Goal: Navigation & Orientation: Find specific page/section

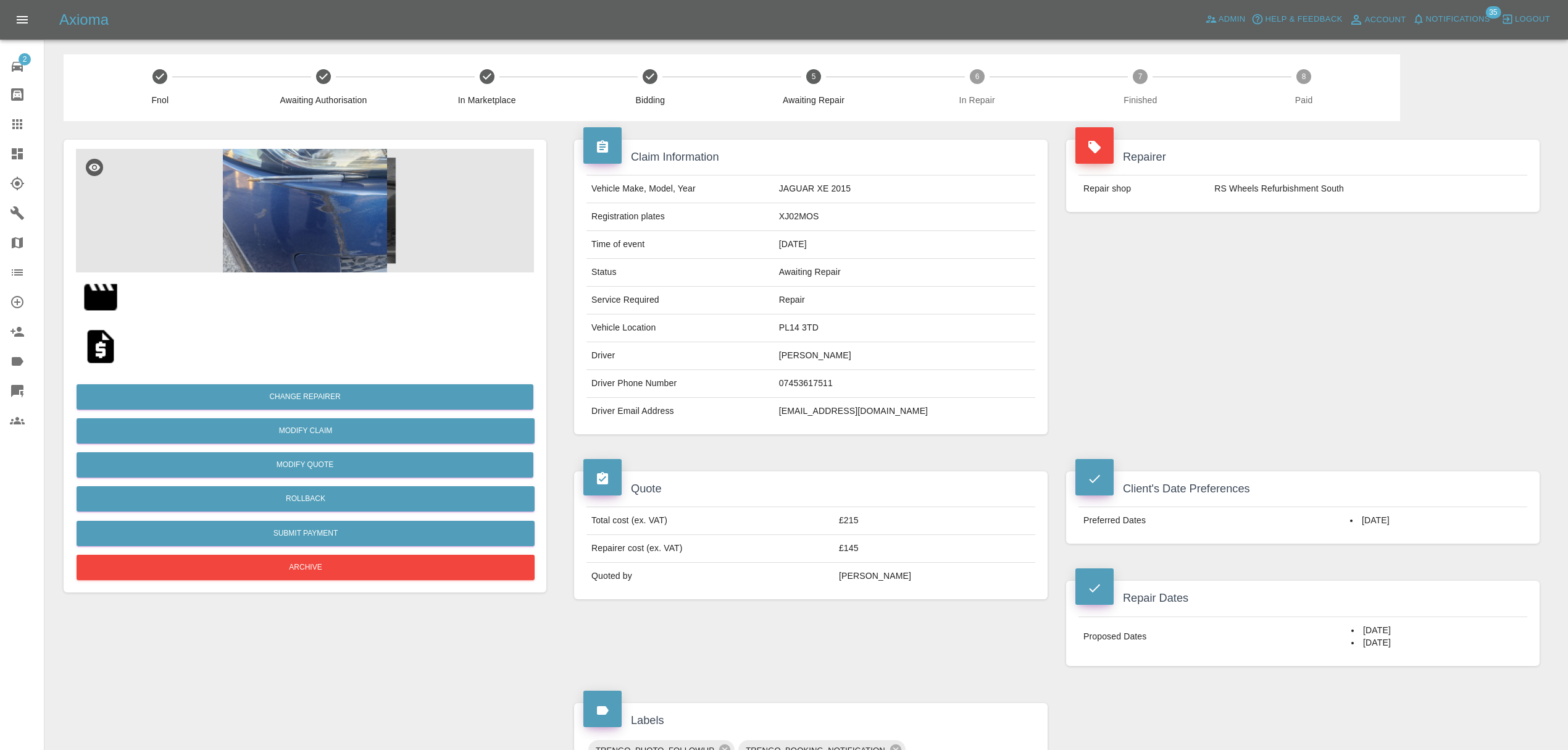
click at [1474, 13] on span "Notifications" at bounding box center [1458, 19] width 64 height 14
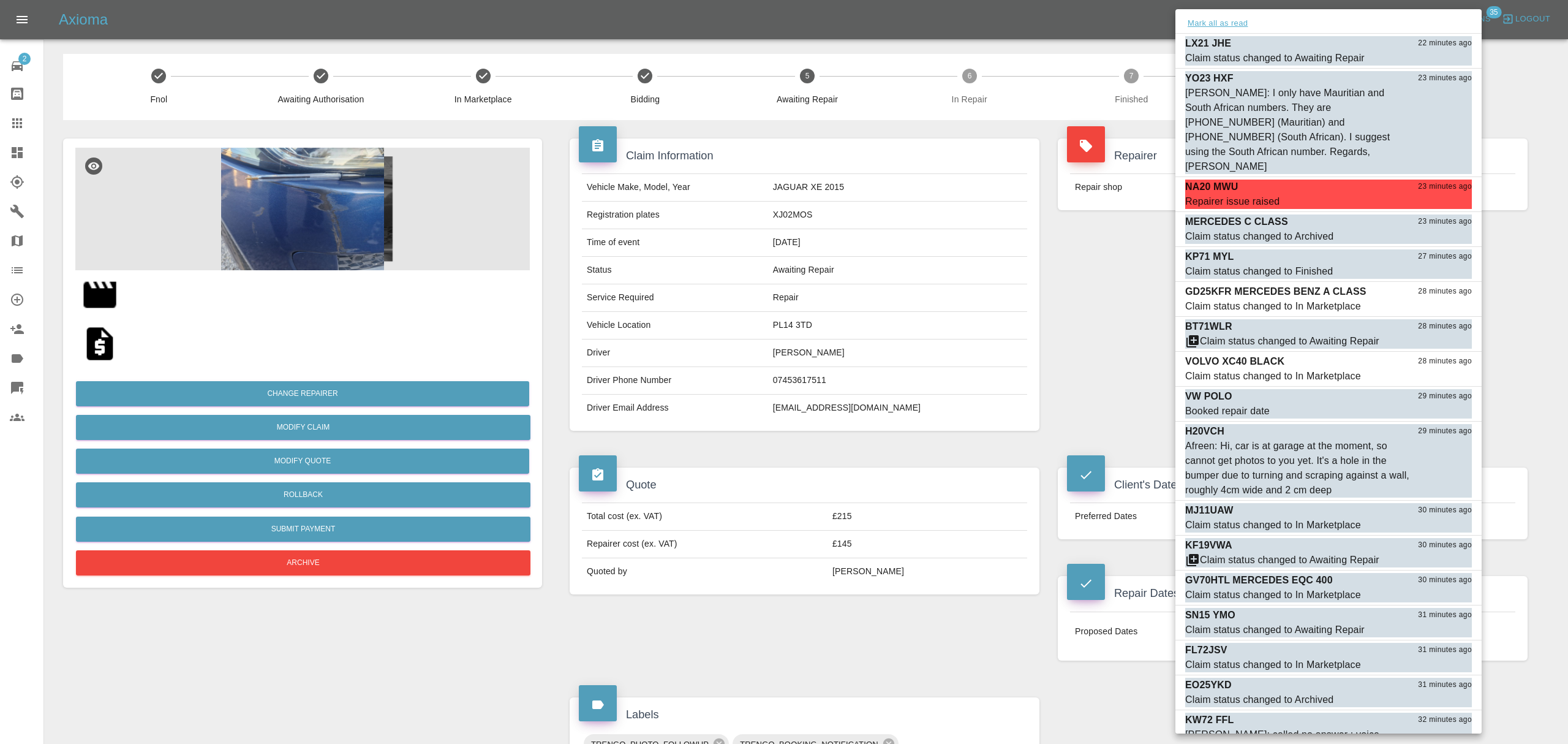
click at [1238, 23] on button "Mark all as read" at bounding box center [1218, 24] width 65 height 14
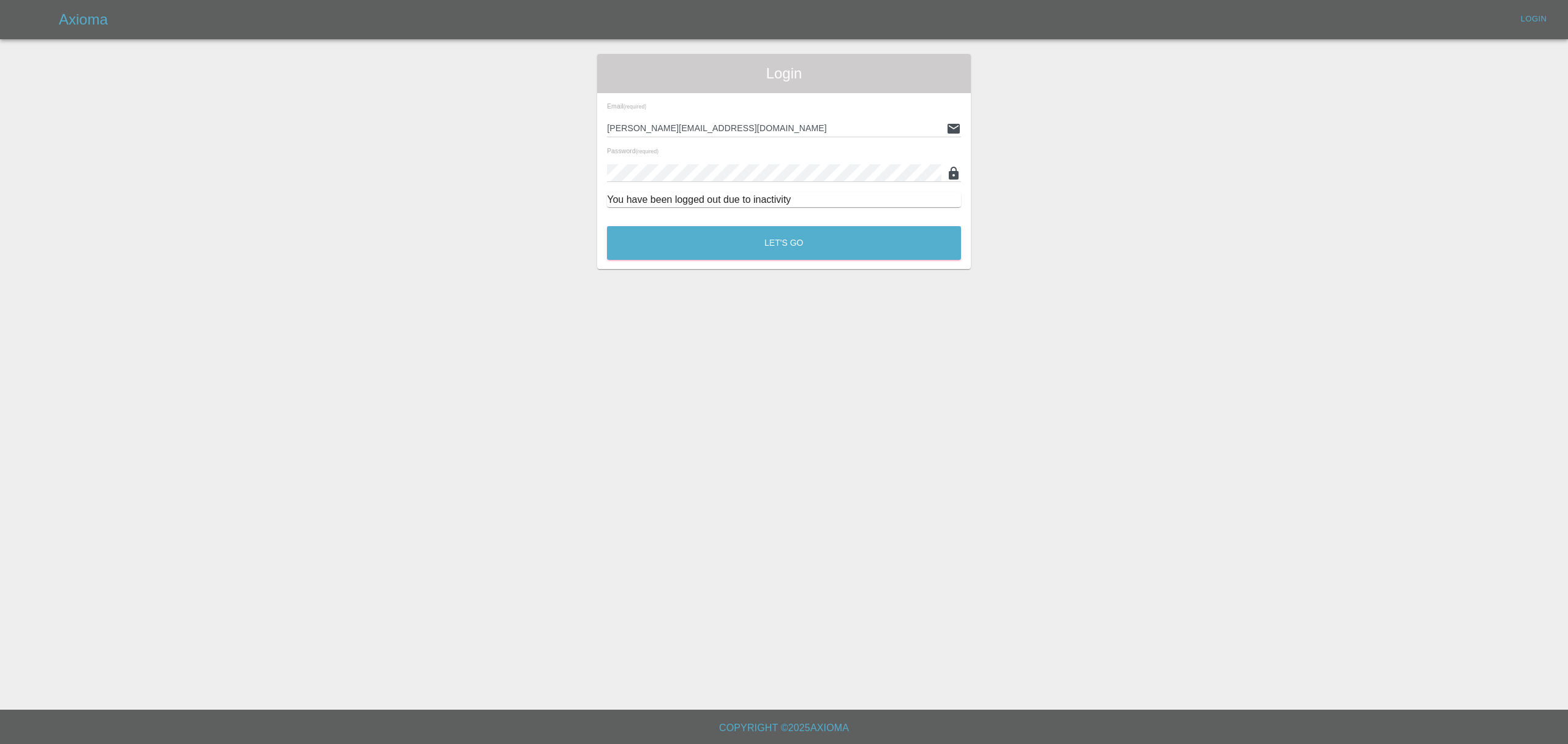
click at [764, 265] on div "Login Email (required) [PERSON_NAME][EMAIL_ADDRESS][DOMAIN_NAME] Password (requ…" at bounding box center [784, 161] width 374 height 215
click at [767, 254] on button "Let's Go" at bounding box center [784, 243] width 354 height 34
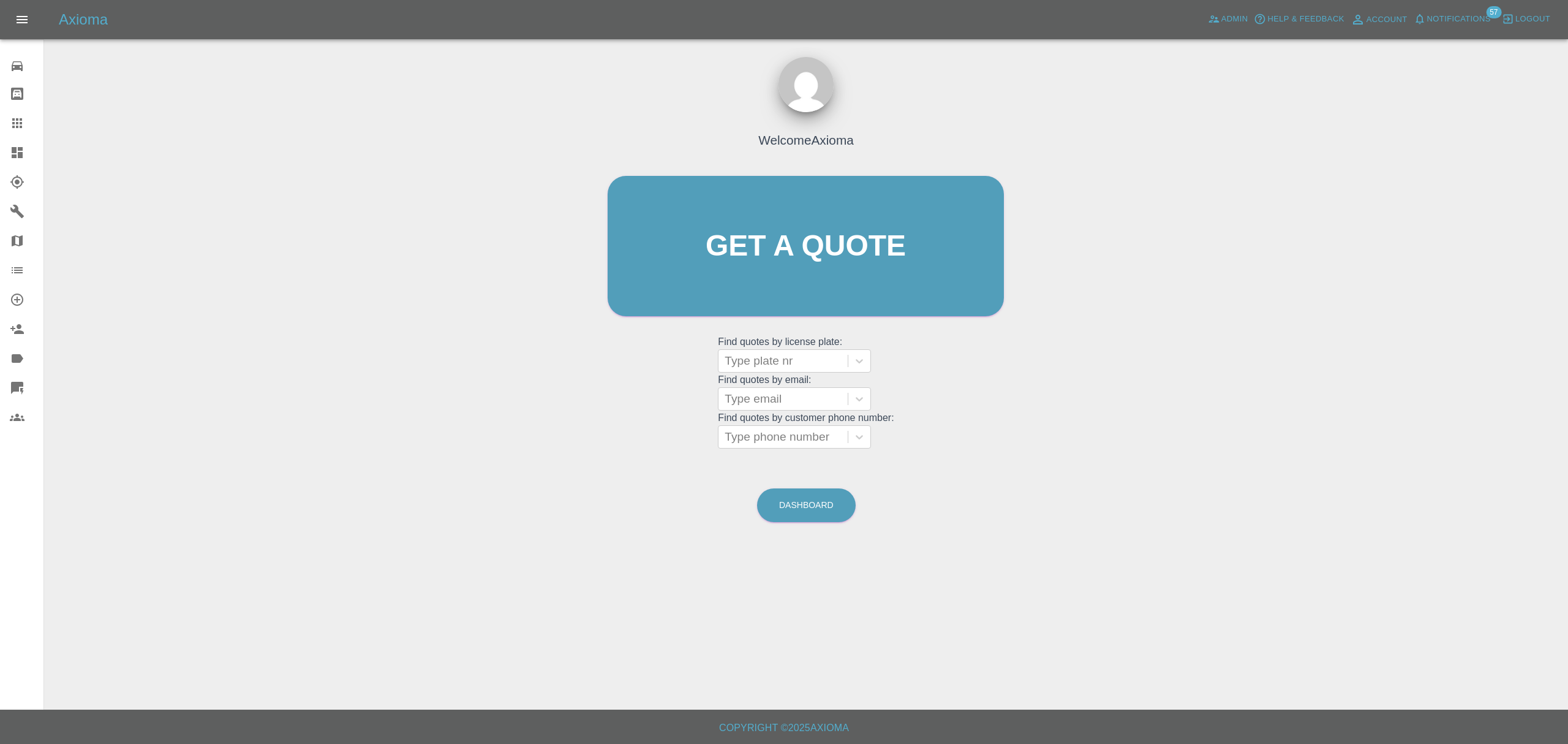
click at [1468, 22] on span "Notifications" at bounding box center [1459, 19] width 64 height 14
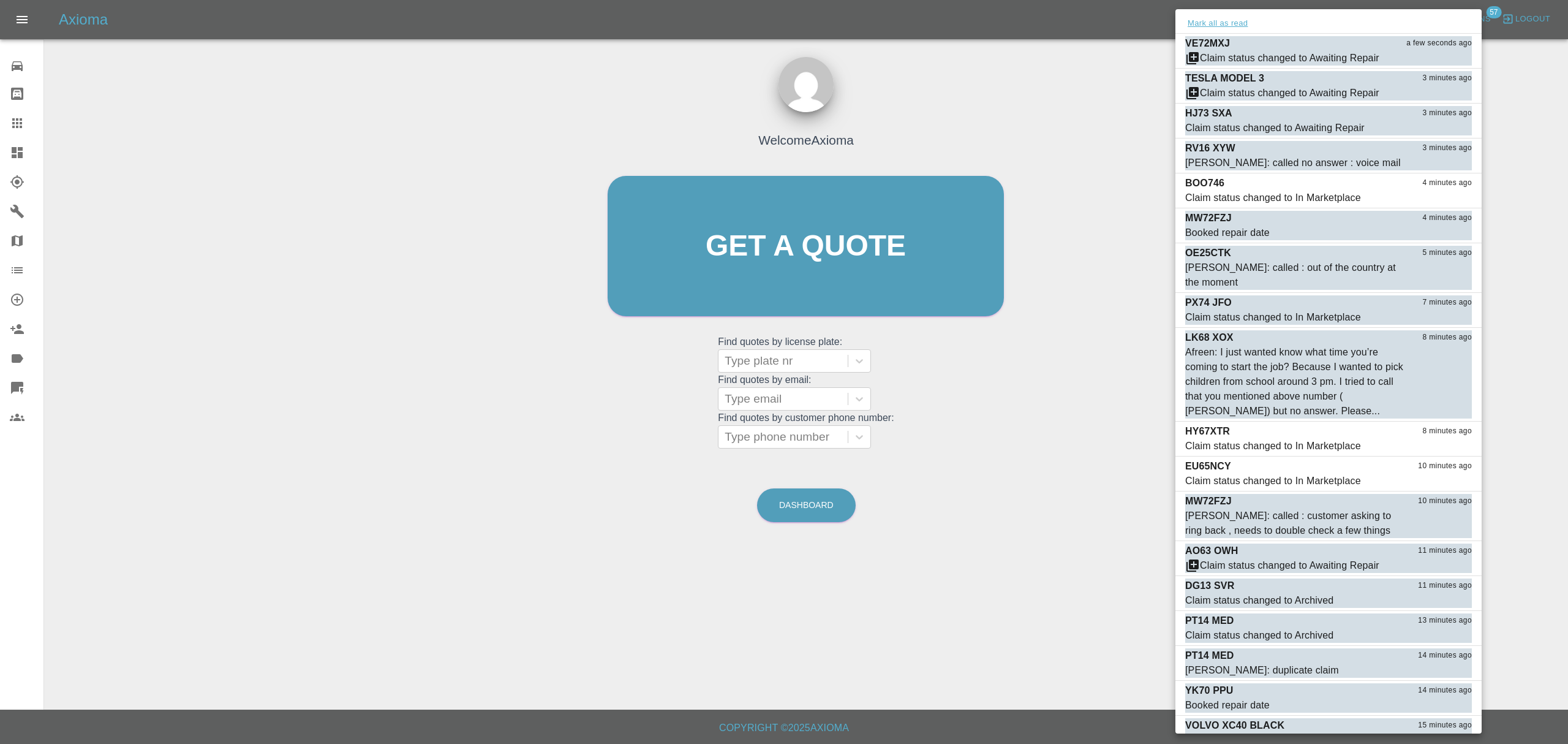
click at [1217, 25] on button "Mark all as read" at bounding box center [1218, 24] width 65 height 14
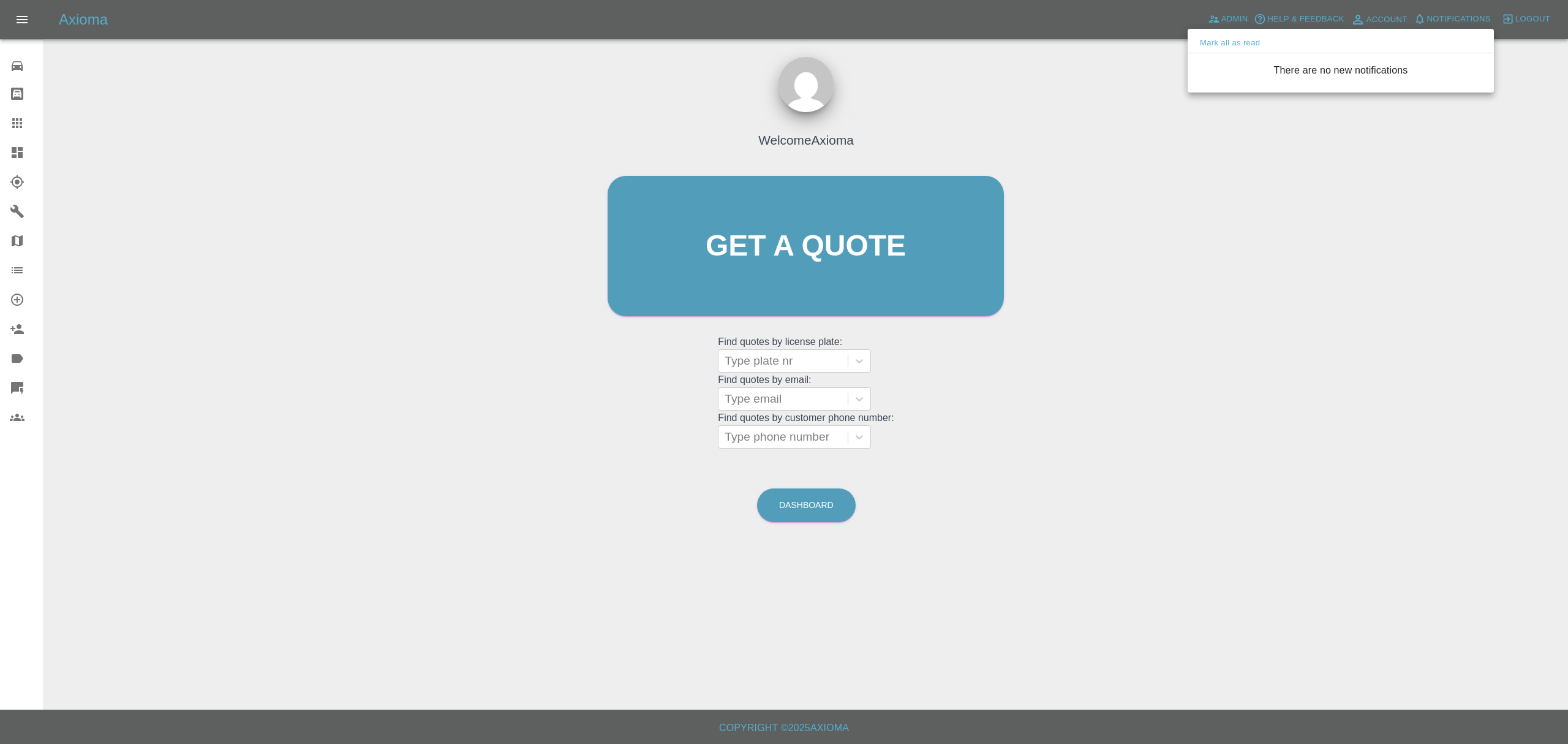
click at [1135, 174] on div at bounding box center [784, 372] width 1568 height 744
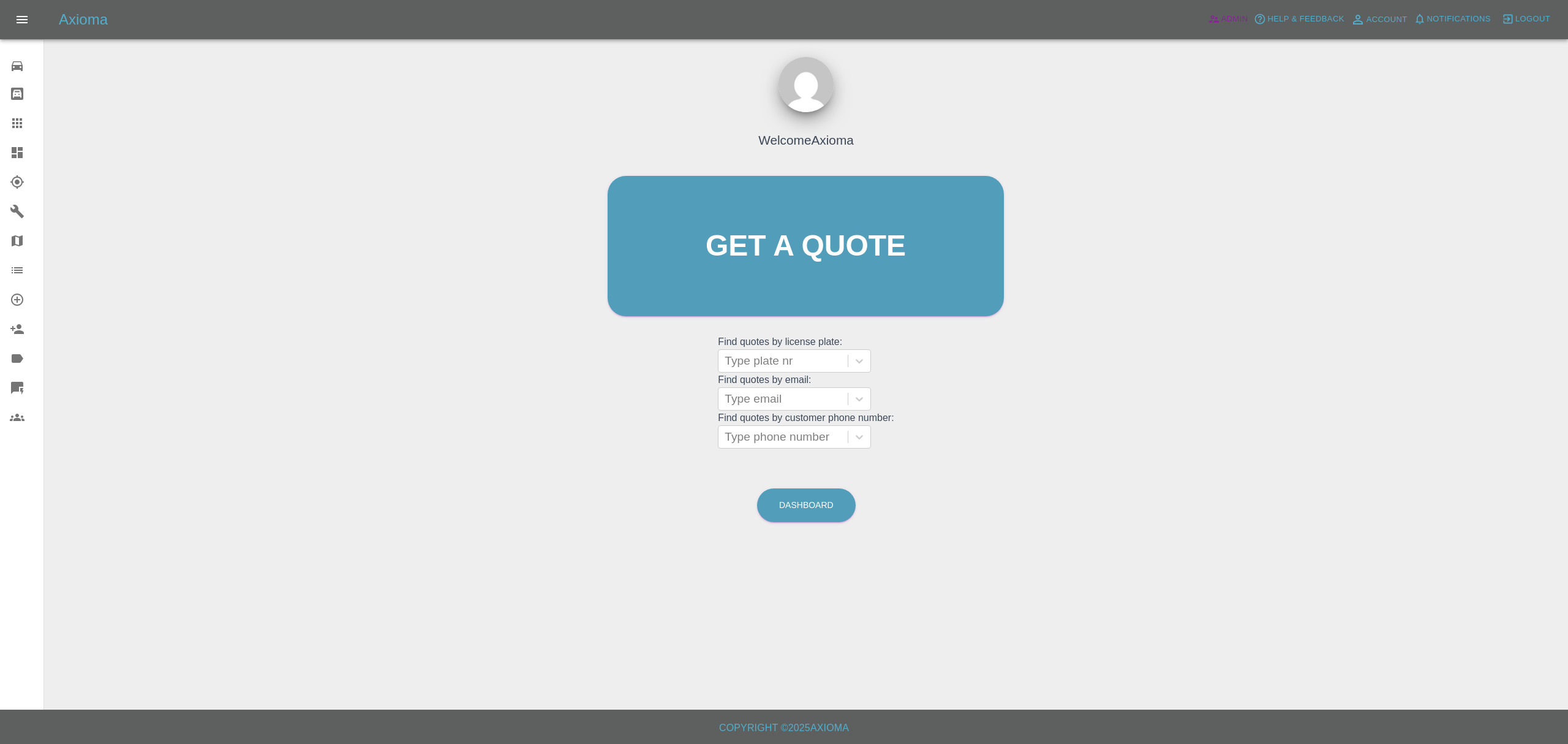
click at [1226, 13] on span "Admin" at bounding box center [1234, 19] width 27 height 14
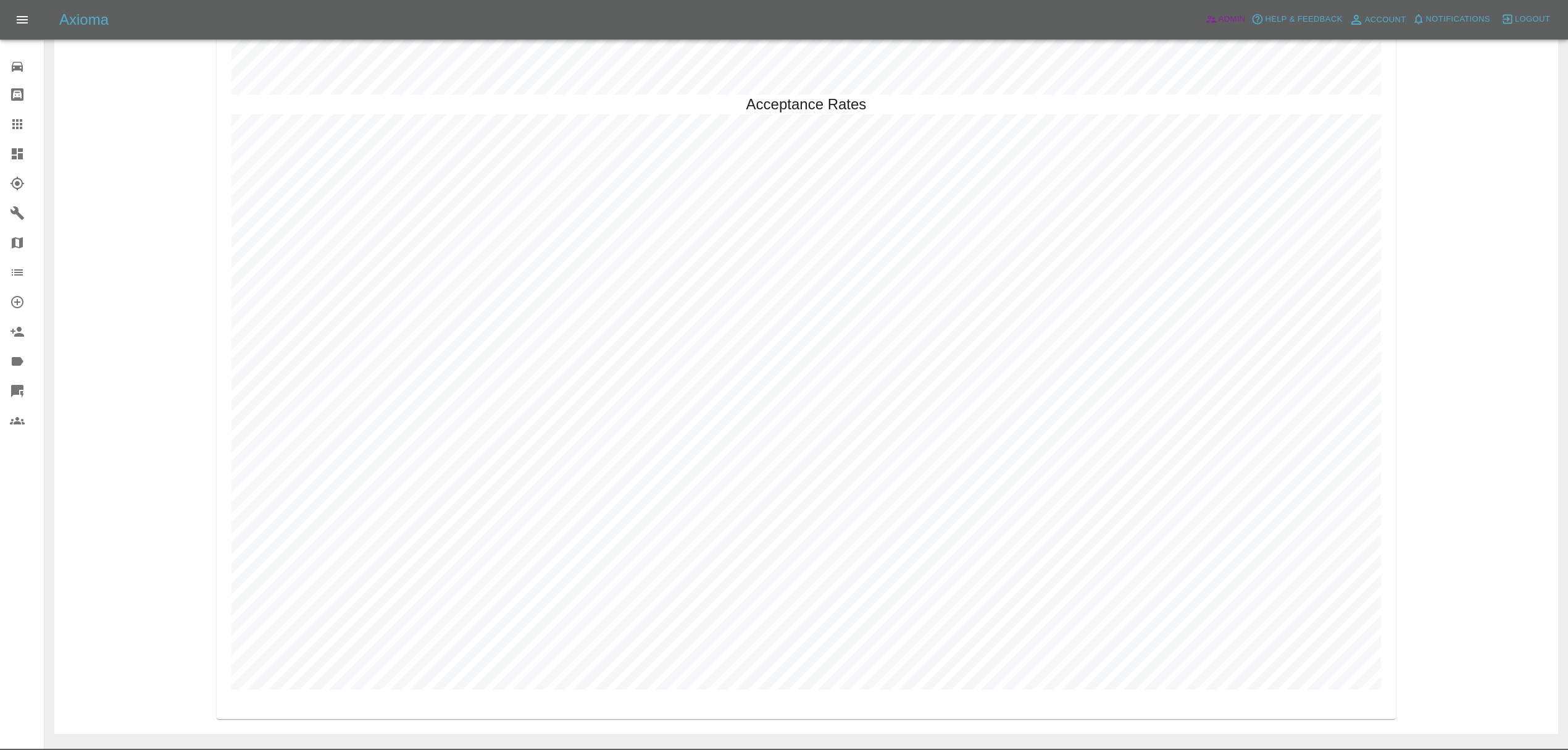
scroll to position [3596, 0]
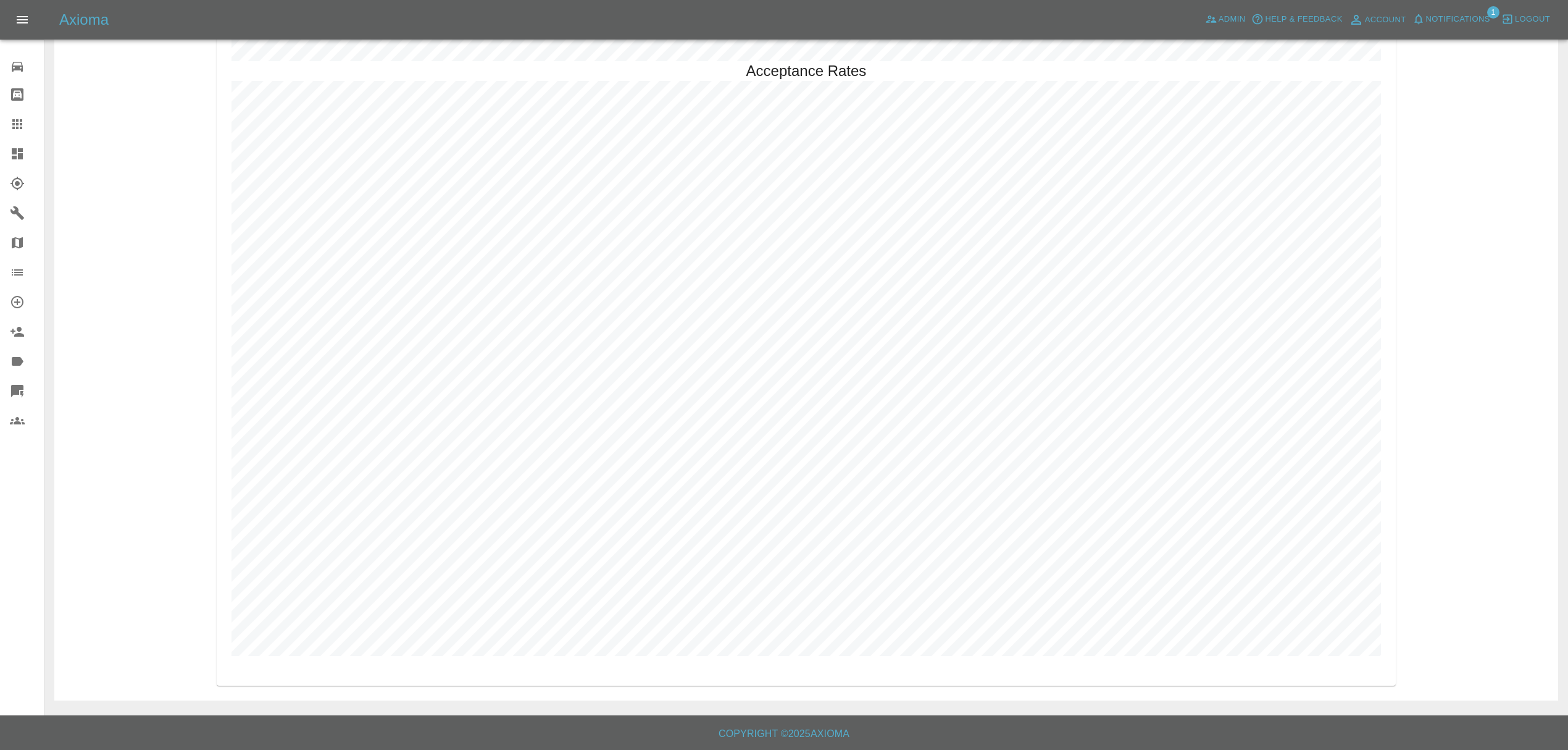
click at [1462, 15] on span "Notifications" at bounding box center [1458, 19] width 64 height 14
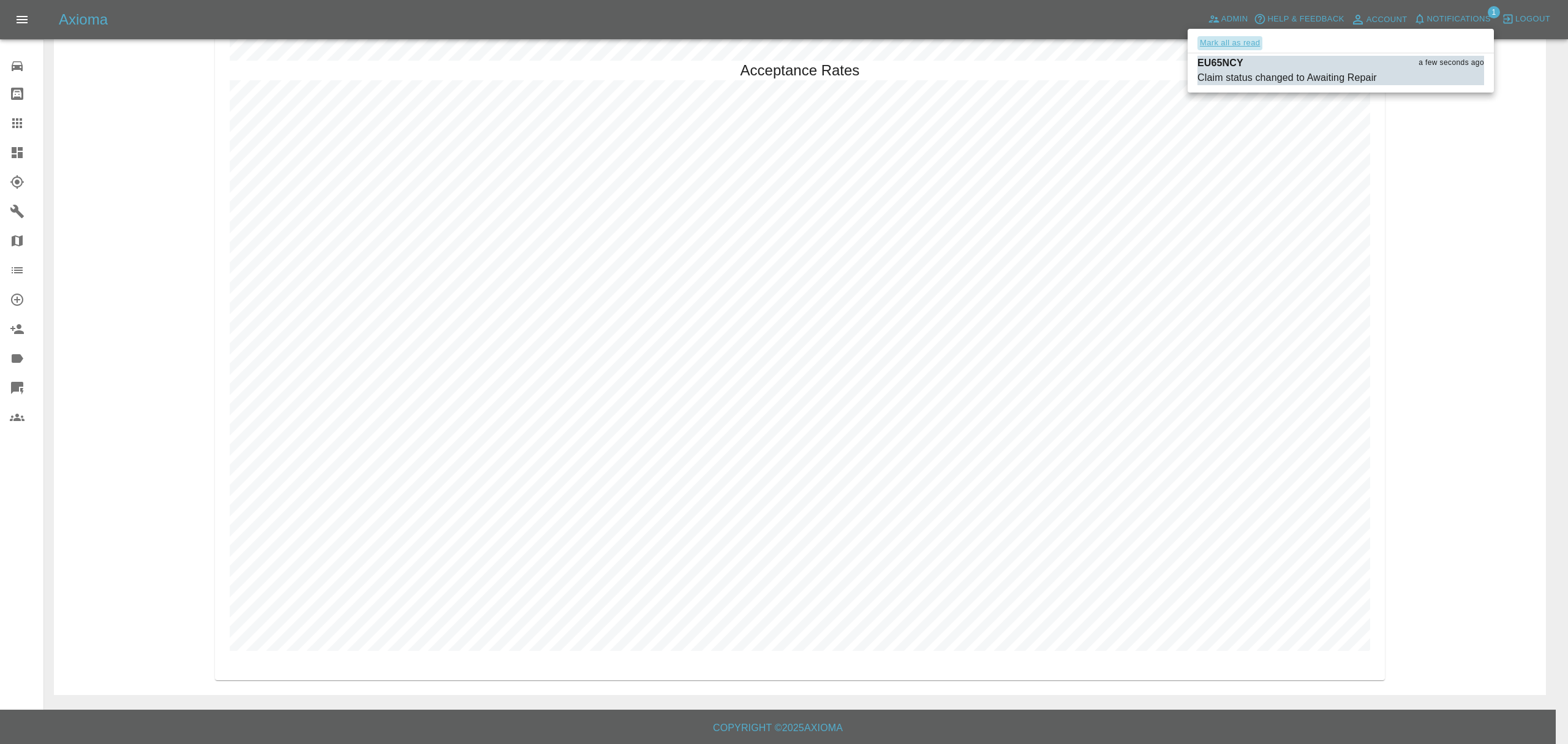
click at [1252, 42] on button "Mark all as read" at bounding box center [1230, 43] width 65 height 14
click at [170, 97] on div at bounding box center [784, 372] width 1568 height 744
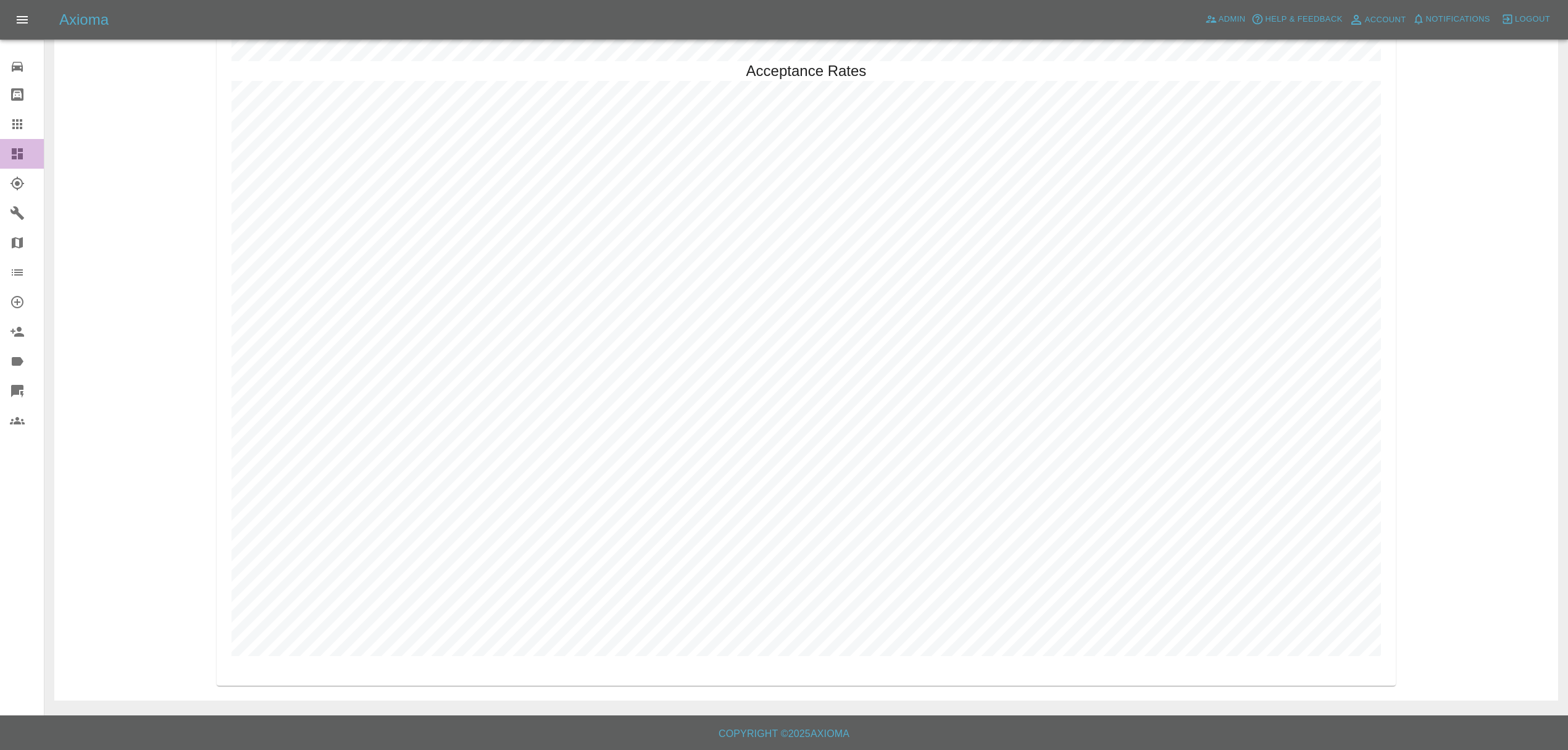
click at [27, 158] on div at bounding box center [27, 153] width 35 height 15
